Goal: Find specific page/section: Find specific page/section

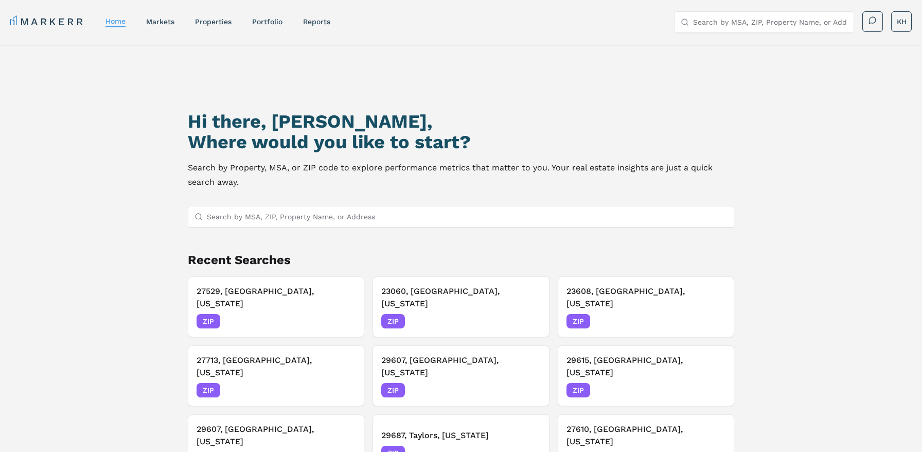
click at [375, 215] on input "Search by MSA, ZIP, Property Name, or Address" at bounding box center [467, 216] width 520 height 21
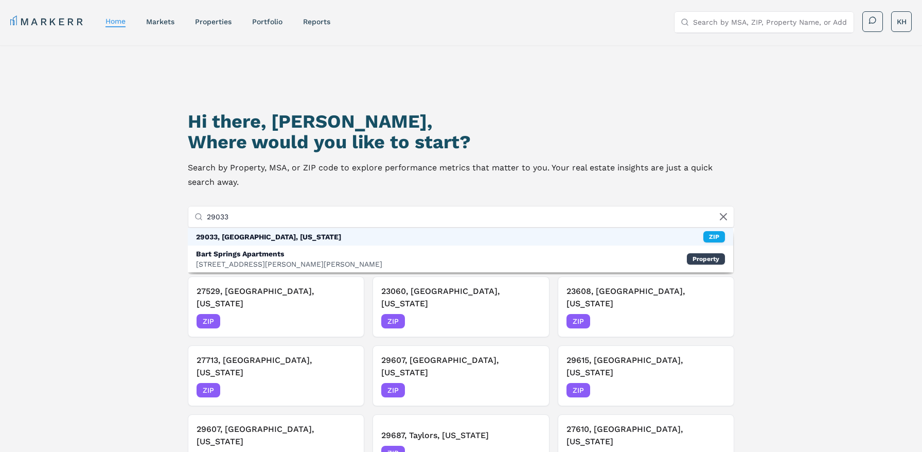
type input "29033"
click at [285, 235] on div "29033, Cayce, South Carolina" at bounding box center [268, 236] width 145 height 10
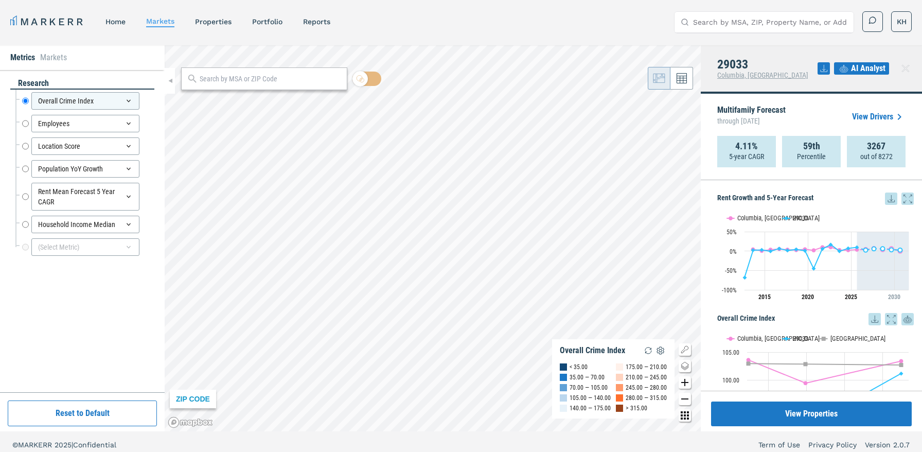
click at [891, 199] on icon at bounding box center [891, 198] width 12 height 12
click at [854, 263] on div "Download as XLS" at bounding box center [852, 265] width 59 height 10
